Goal: Transaction & Acquisition: Purchase product/service

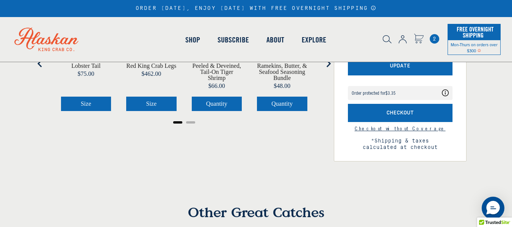
scroll to position [119, 0]
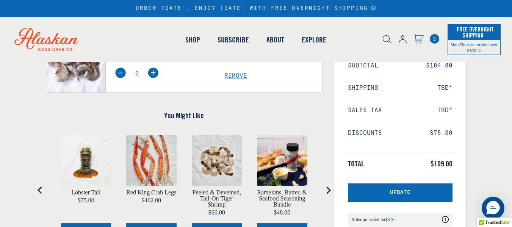
drag, startPoint x: 433, startPoint y: 39, endPoint x: 120, endPoint y: 72, distance: 314.6
click at [433, 39] on span "2" at bounding box center [434, 38] width 9 height 9
click at [417, 39] on icon "Cart" at bounding box center [418, 37] width 9 height 7
click at [120, 72] on img at bounding box center [120, 72] width 11 height 11
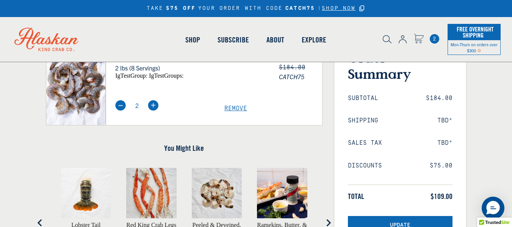
click at [117, 104] on img at bounding box center [120, 105] width 11 height 11
type input "1"
click at [235, 107] on span "Remove" at bounding box center [273, 108] width 98 height 7
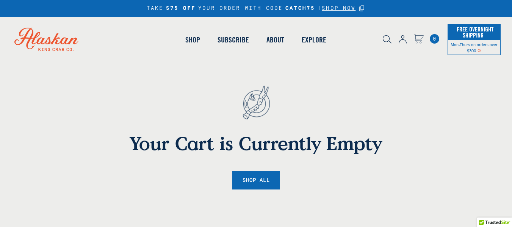
click at [385, 38] on img at bounding box center [387, 39] width 9 height 8
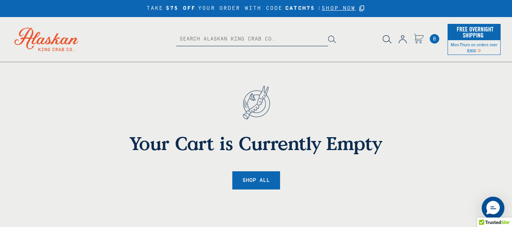
click at [243, 42] on input "text" at bounding box center [252, 40] width 152 height 14
type input "S"
type input "shrimp"
click at [328, 33] on button at bounding box center [332, 40] width 8 height 14
